Goal: Information Seeking & Learning: Learn about a topic

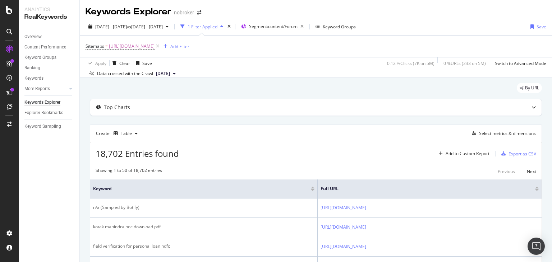
click at [170, 75] on span "[DATE]" at bounding box center [163, 73] width 14 height 6
click at [492, 133] on div "Select metrics & dimensions" at bounding box center [507, 134] width 57 height 6
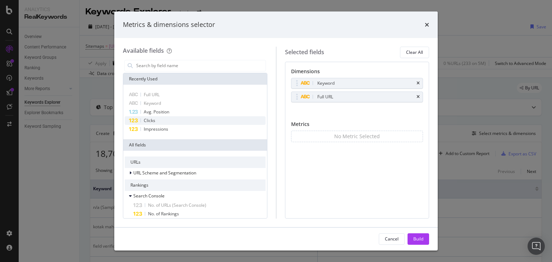
click at [165, 121] on div "Clicks" at bounding box center [195, 121] width 141 height 9
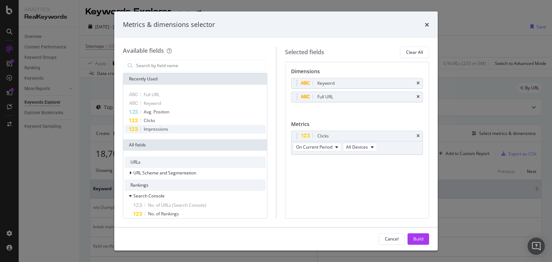
click at [171, 126] on div "Impressions" at bounding box center [195, 129] width 141 height 9
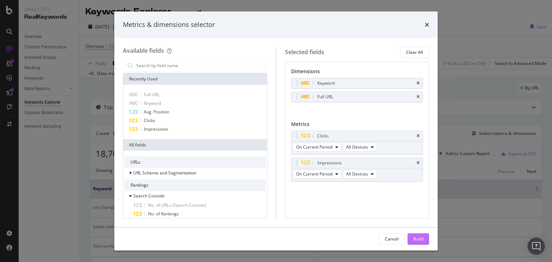
click at [417, 241] on div "Build" at bounding box center [419, 239] width 10 height 6
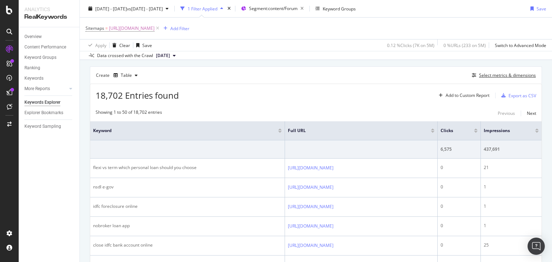
scroll to position [39, 0]
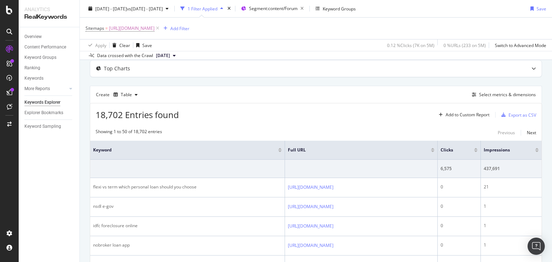
click at [166, 54] on span "[DATE]" at bounding box center [163, 55] width 14 height 6
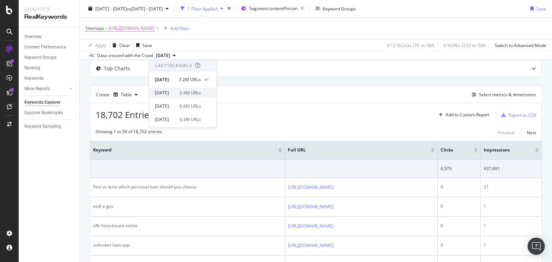
click at [175, 95] on div "[DATE]" at bounding box center [165, 93] width 20 height 6
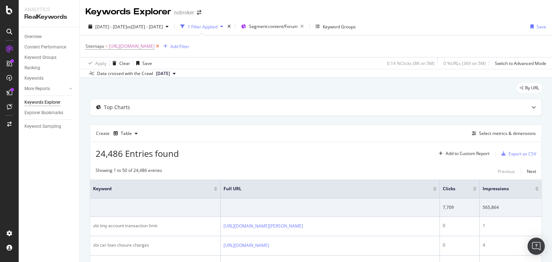
click at [161, 47] on icon at bounding box center [158, 46] width 6 height 7
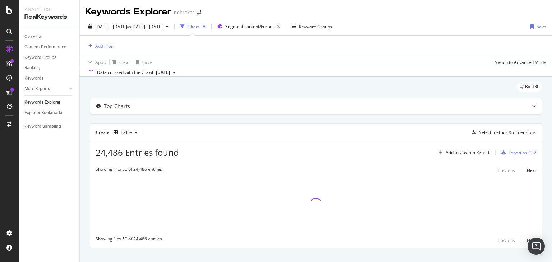
click at [209, 28] on div "button" at bounding box center [204, 26] width 9 height 4
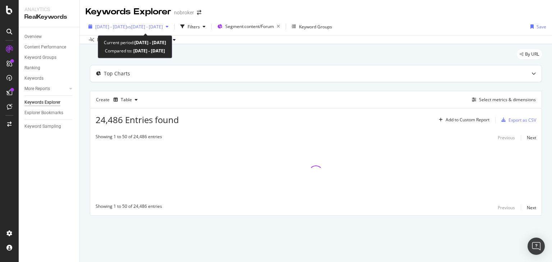
click at [169, 27] on icon "button" at bounding box center [167, 26] width 3 height 4
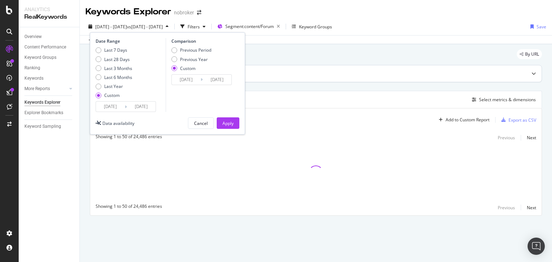
click at [278, 69] on div "Top Charts" at bounding box center [316, 73] width 452 height 17
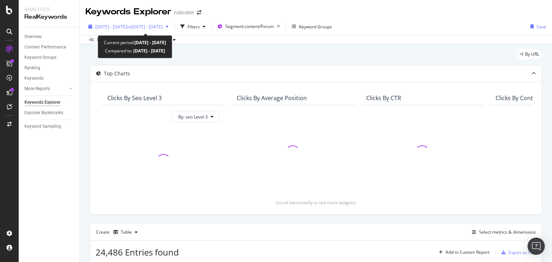
click at [127, 25] on span "[DATE] - [DATE]" at bounding box center [111, 27] width 32 height 6
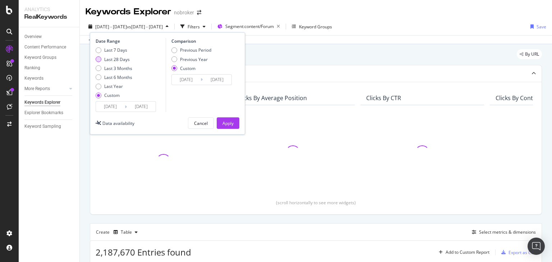
click at [98, 56] on div "Last 28 Days" at bounding box center [99, 59] width 6 height 6
type input "[DATE]"
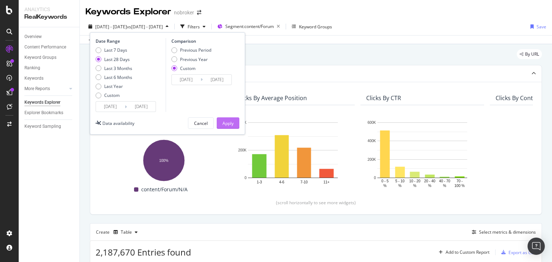
click at [228, 123] on div "Apply" at bounding box center [228, 123] width 11 height 6
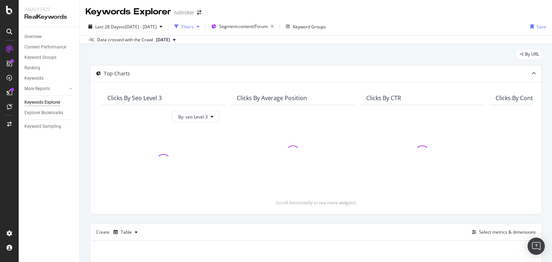
click at [202, 26] on div "button" at bounding box center [198, 26] width 9 height 4
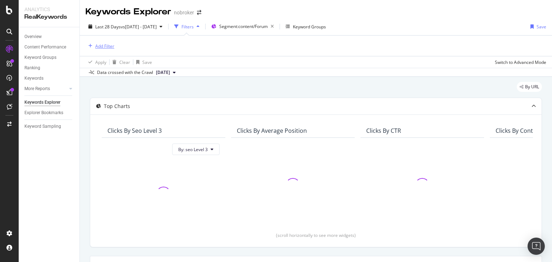
click at [100, 47] on div "Add Filter" at bounding box center [104, 46] width 19 height 6
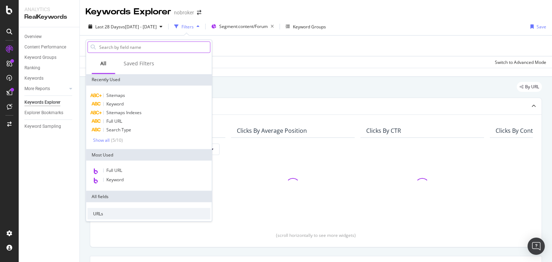
click at [124, 47] on input "text" at bounding box center [154, 47] width 111 height 11
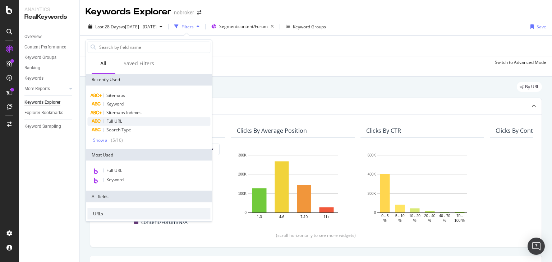
click at [113, 123] on span "Full URL" at bounding box center [114, 121] width 16 height 6
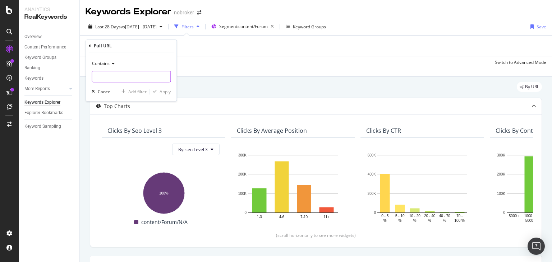
click at [119, 76] on input "text" at bounding box center [131, 77] width 78 height 12
paste input "[URL][DOMAIN_NAME]"
type input "[URL][DOMAIN_NAME]"
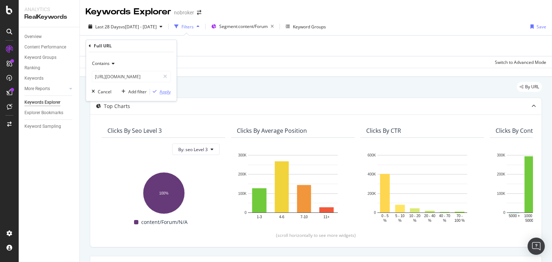
click at [159, 92] on div "button" at bounding box center [155, 92] width 10 height 4
